Goal: Ask a question

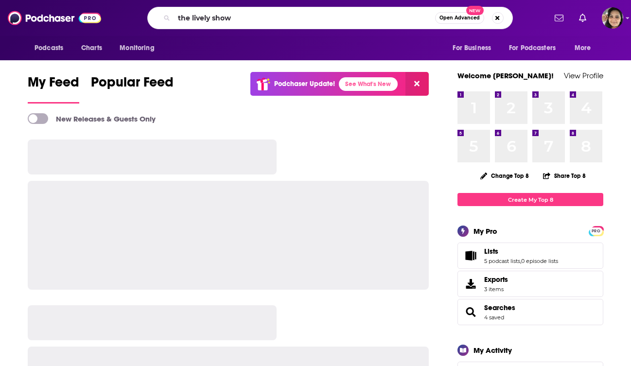
type input "the lively show"
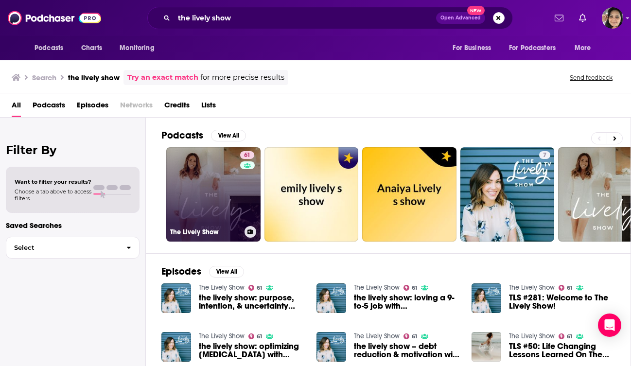
click at [201, 163] on link "61 The Lively Show" at bounding box center [213, 194] width 94 height 94
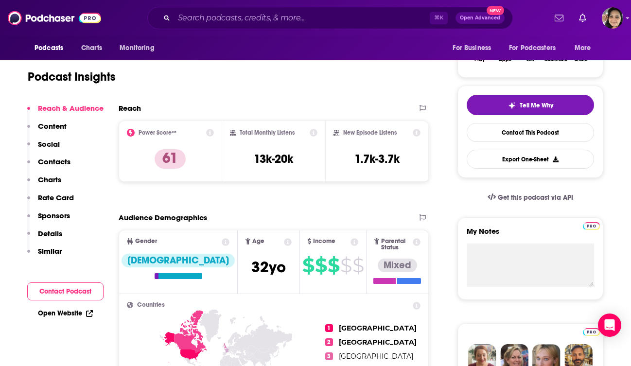
scroll to position [443, 0]
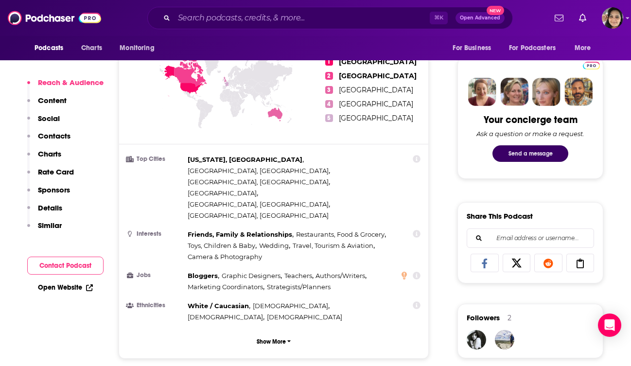
click at [543, 154] on button "Send a message" at bounding box center [531, 153] width 76 height 17
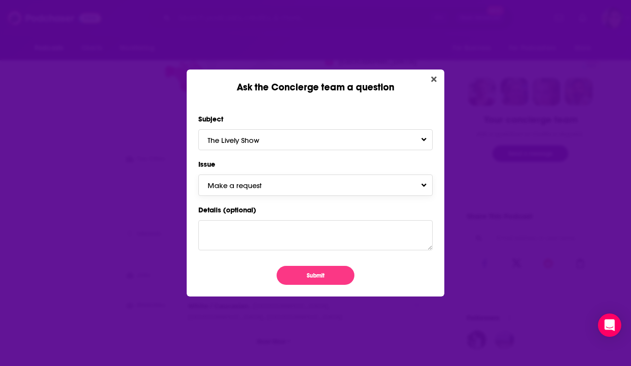
click at [254, 185] on span "Make a request" at bounding box center [244, 185] width 73 height 9
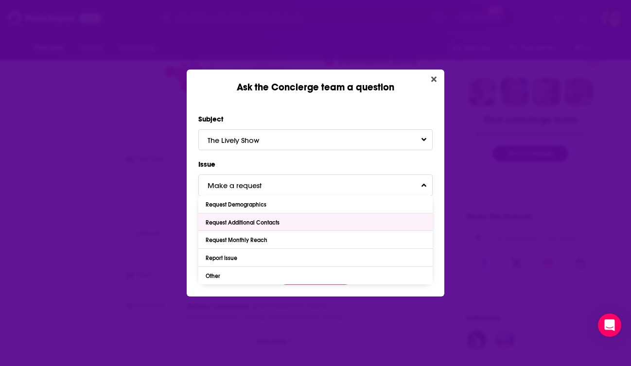
click at [264, 224] on div "Request Additional Contacts" at bounding box center [244, 222] width 76 height 7
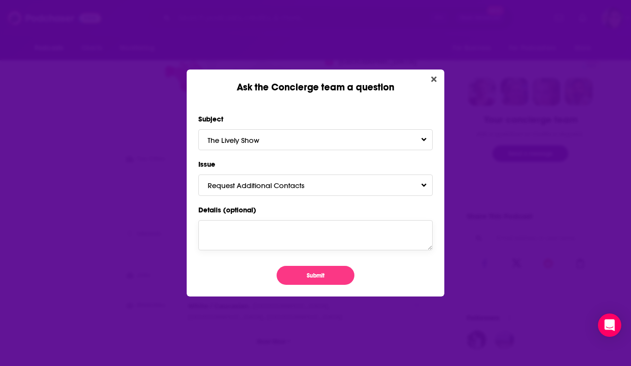
click at [263, 238] on textarea "Details (optional)" at bounding box center [315, 235] width 234 height 30
type textarea "Podcast email listed bounced, please find another"
click at [305, 272] on button "Submit" at bounding box center [316, 275] width 78 height 19
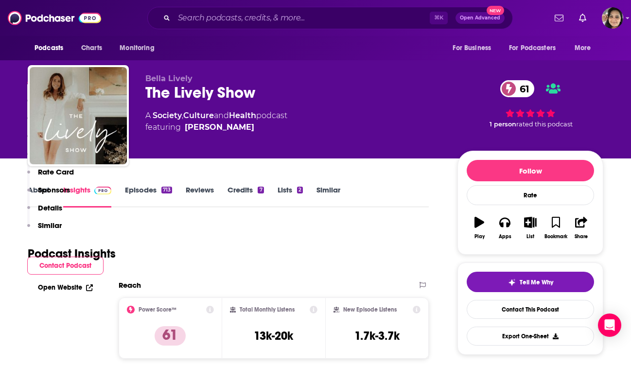
scroll to position [443, 0]
